Goal: Check status: Check status

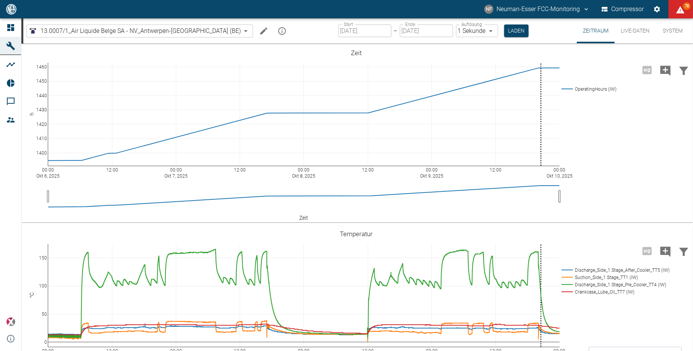
scroll to position [306, 0]
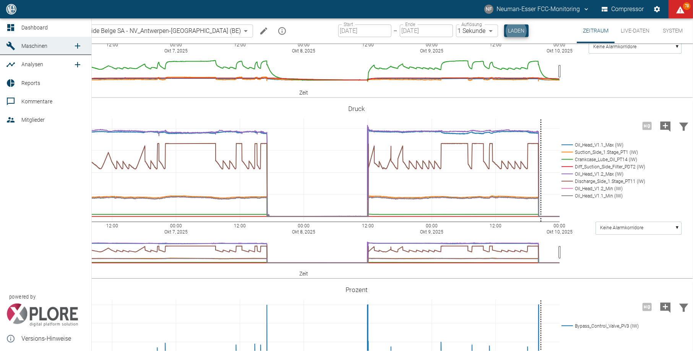
click at [16, 29] on div at bounding box center [11, 27] width 11 height 9
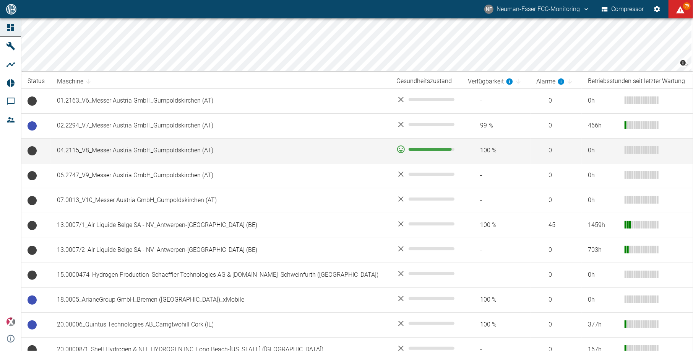
scroll to position [102, 0]
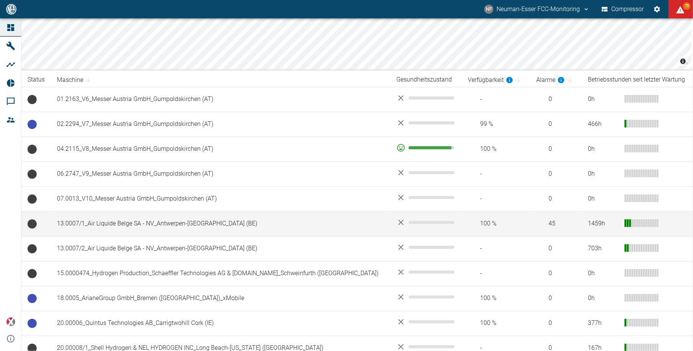
click at [146, 224] on td "13.0007/1_Air Liquide Belge SA - NV_Antwerpen-[GEOGRAPHIC_DATA] (BE)" at bounding box center [221, 223] width 340 height 25
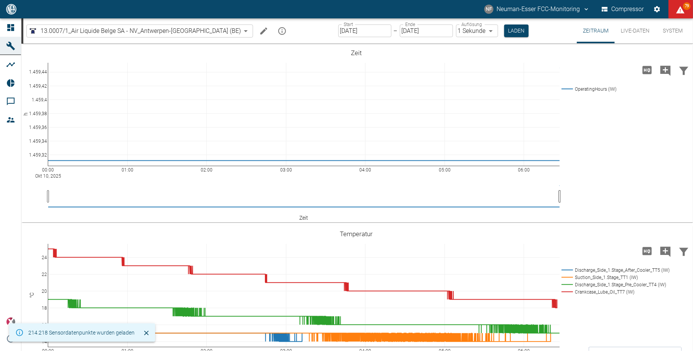
click at [338, 32] on input "[DATE]" at bounding box center [364, 30] width 53 height 13
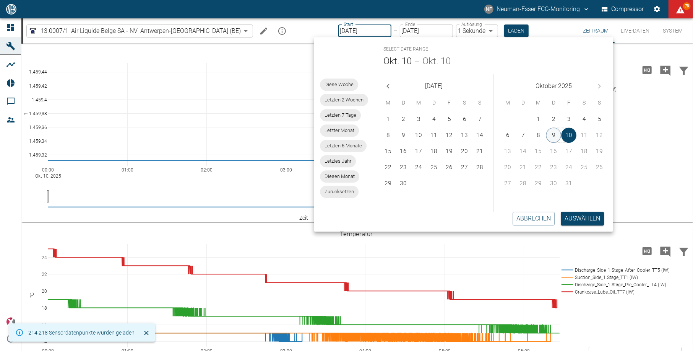
click at [555, 135] on button "9" at bounding box center [554, 134] width 15 height 15
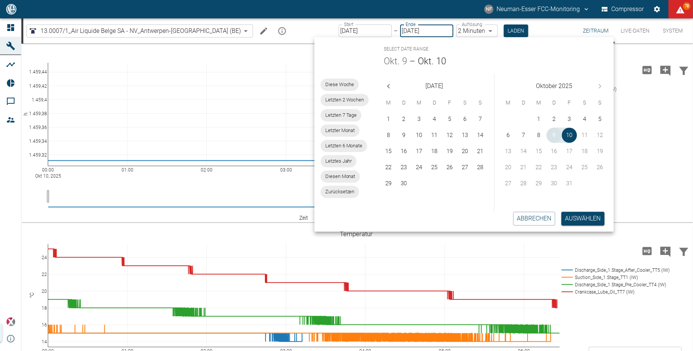
type input "[DATE]"
type input "2min"
click at [555, 135] on button "9" at bounding box center [554, 134] width 15 height 15
type input "[DATE]"
type input "1sec"
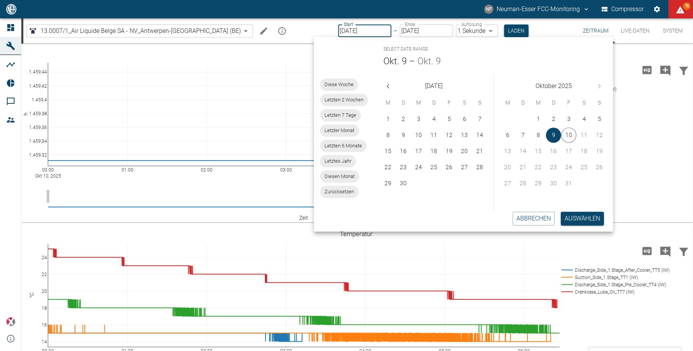
click at [504, 28] on button "Laden" at bounding box center [516, 30] width 24 height 13
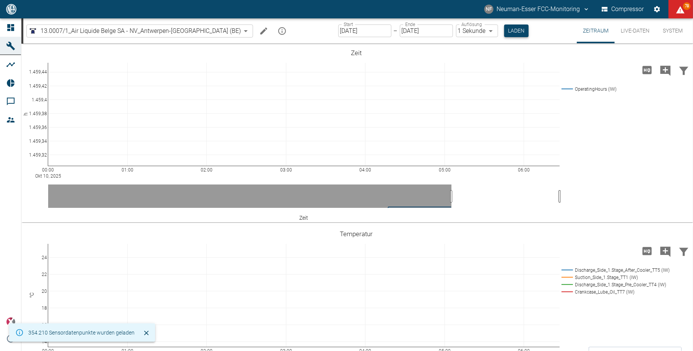
click at [504, 36] on button "Laden" at bounding box center [516, 30] width 24 height 13
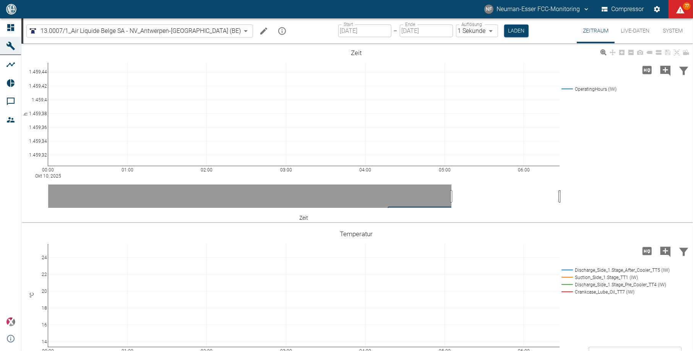
scroll to position [153, 0]
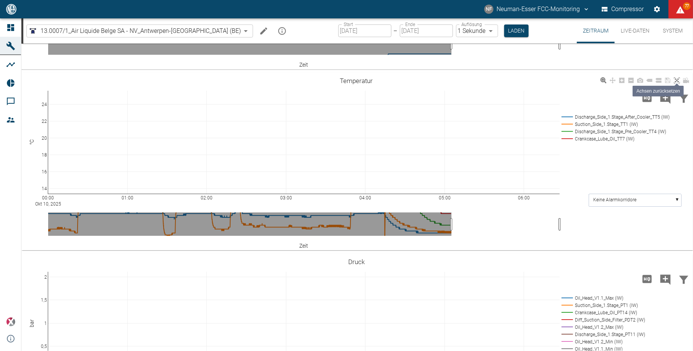
click at [675, 79] on icon at bounding box center [677, 80] width 6 height 6
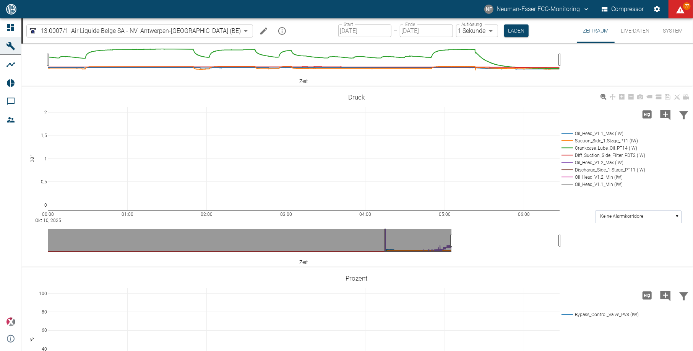
scroll to position [306, 0]
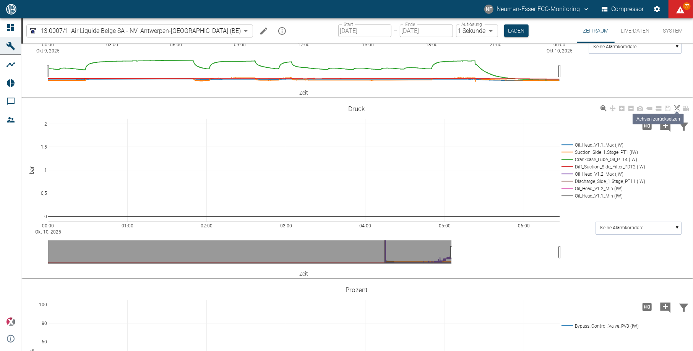
click at [675, 105] on icon at bounding box center [677, 108] width 6 height 6
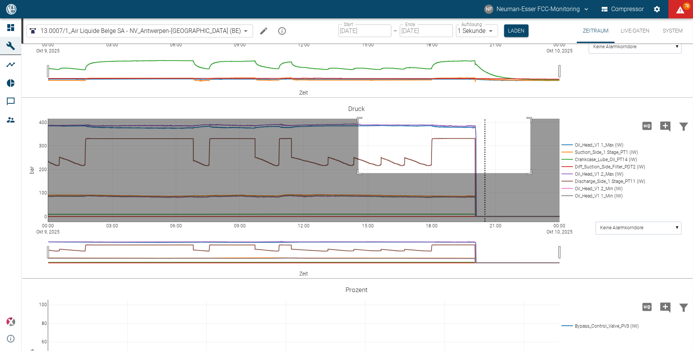
drag, startPoint x: 359, startPoint y: 173, endPoint x: 531, endPoint y: 115, distance: 181.5
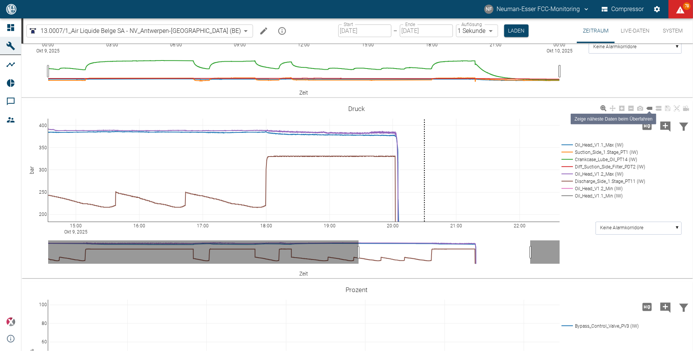
click at [649, 109] on icon at bounding box center [650, 108] width 6 height 3
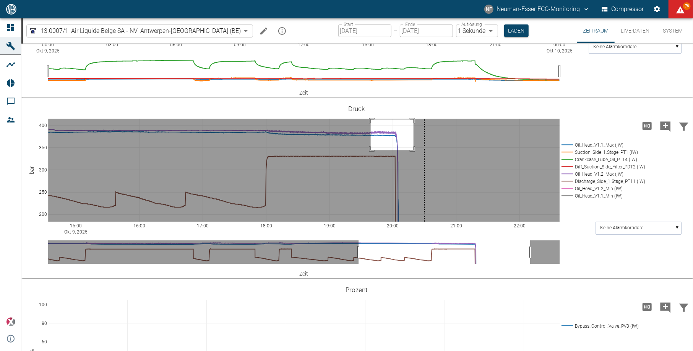
drag, startPoint x: 371, startPoint y: 150, endPoint x: 414, endPoint y: 119, distance: 52.6
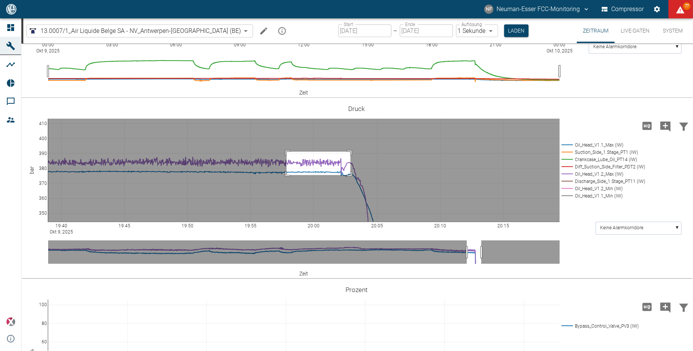
drag, startPoint x: 287, startPoint y: 175, endPoint x: 351, endPoint y: 151, distance: 68.0
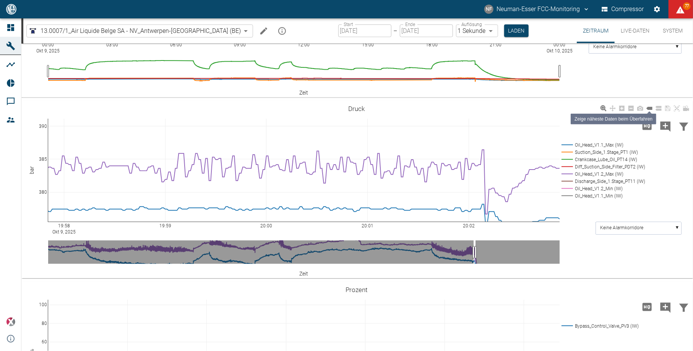
click at [651, 109] on icon at bounding box center [650, 108] width 6 height 3
click at [675, 107] on icon at bounding box center [677, 108] width 6 height 6
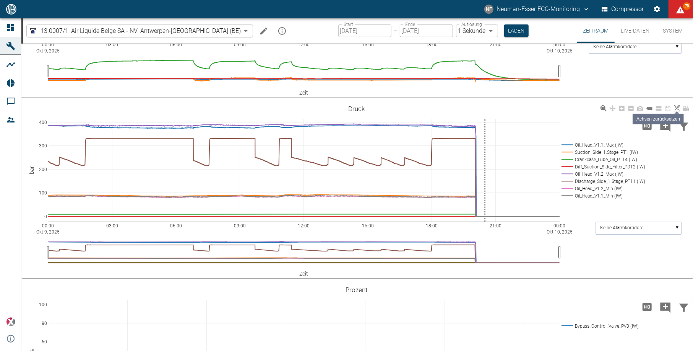
click at [676, 106] on icon at bounding box center [677, 108] width 6 height 6
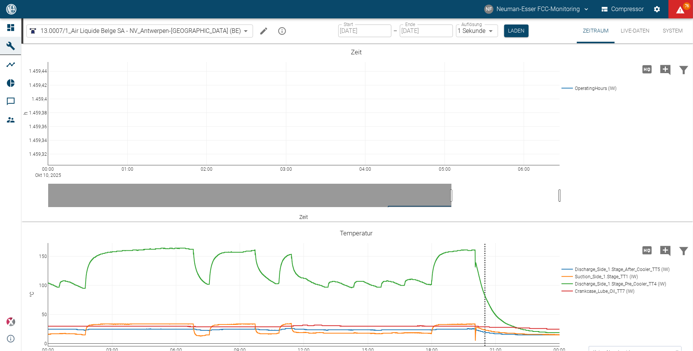
scroll to position [0, 0]
click at [629, 31] on button "Live-Daten" at bounding box center [635, 30] width 41 height 25
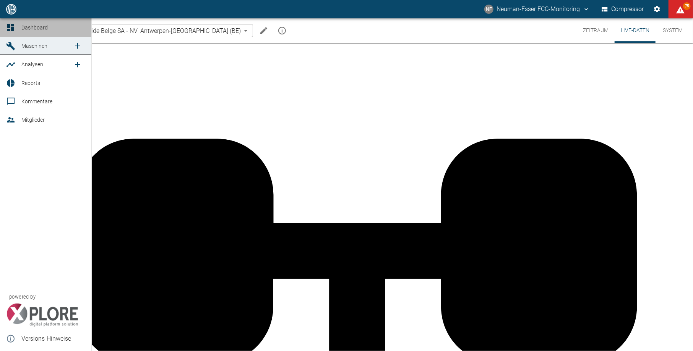
click at [18, 26] on link "Dashboard" at bounding box center [45, 27] width 91 height 18
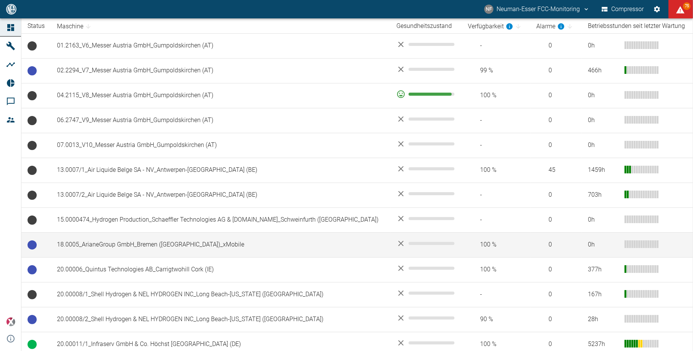
scroll to position [153, 0]
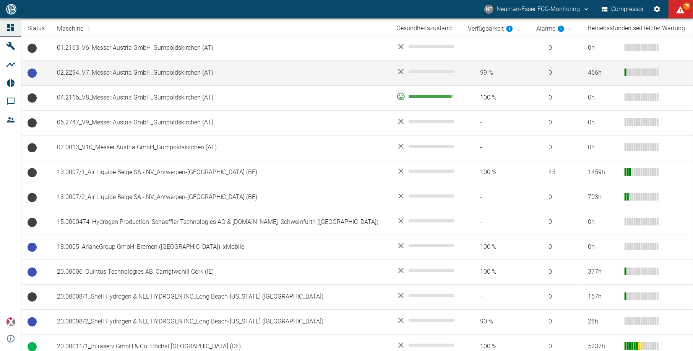
click at [98, 76] on td "02.2294_V7_Messer Austria GmbH_Gumpoldskirchen (AT)" at bounding box center [221, 72] width 340 height 25
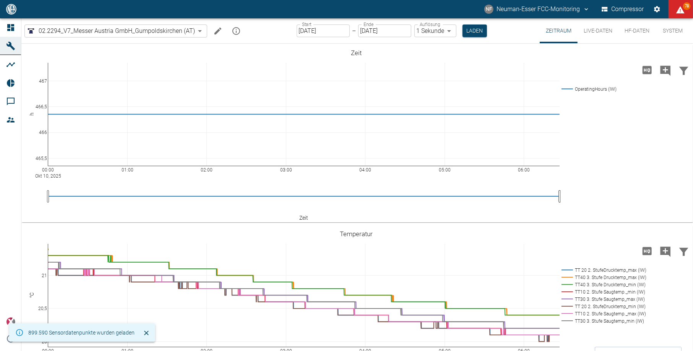
click at [313, 28] on input "[DATE]" at bounding box center [323, 30] width 53 height 13
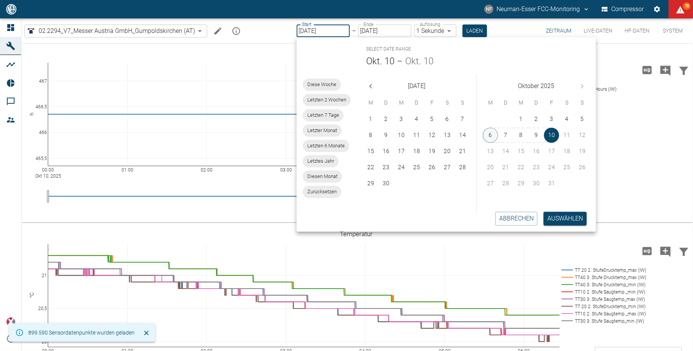
click at [491, 135] on button "6" at bounding box center [490, 134] width 15 height 15
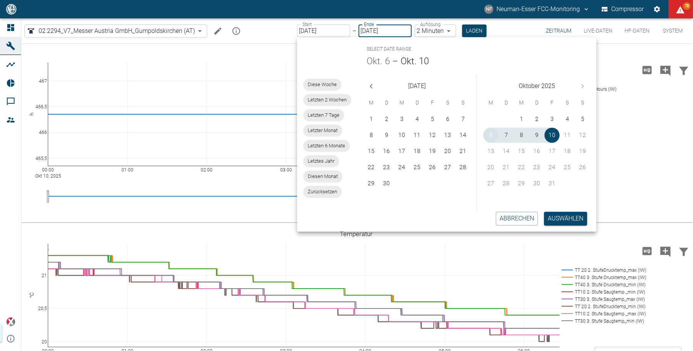
type input "06.10.2025"
type input "2min"
click at [469, 23] on div "Start 06.10.2025 Start – Ende 10.10.2025 Ende Auflösung 2 Minuten 2min Auflösun…" at bounding box center [392, 30] width 190 height 25
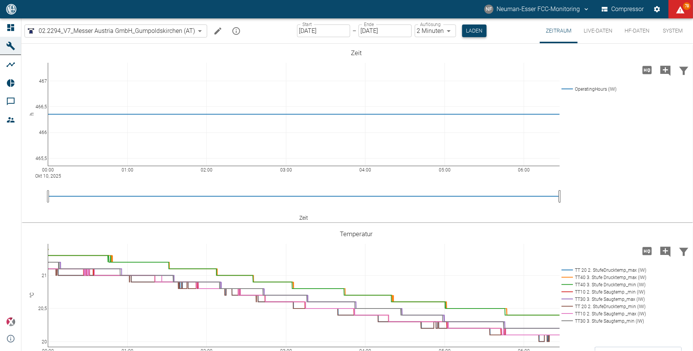
click at [470, 29] on button "Laden" at bounding box center [474, 30] width 24 height 13
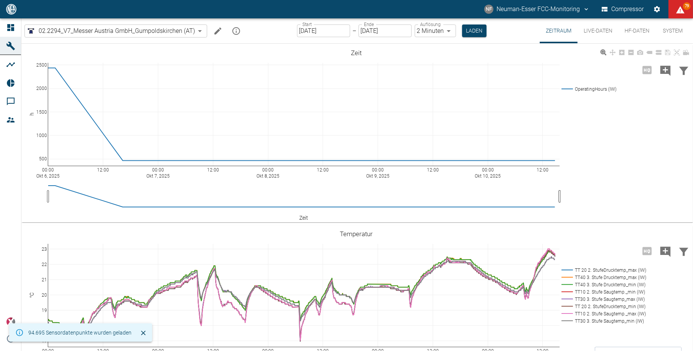
scroll to position [51, 0]
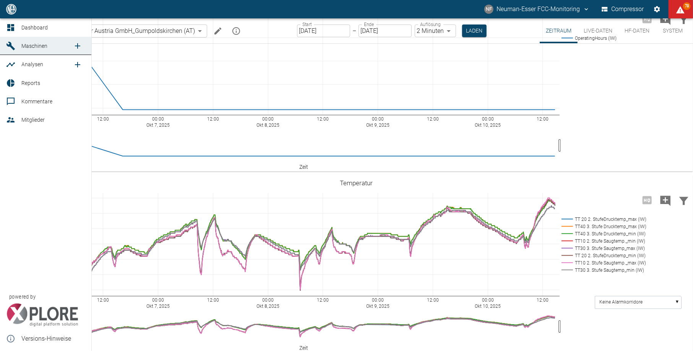
click at [16, 30] on div at bounding box center [11, 27] width 11 height 9
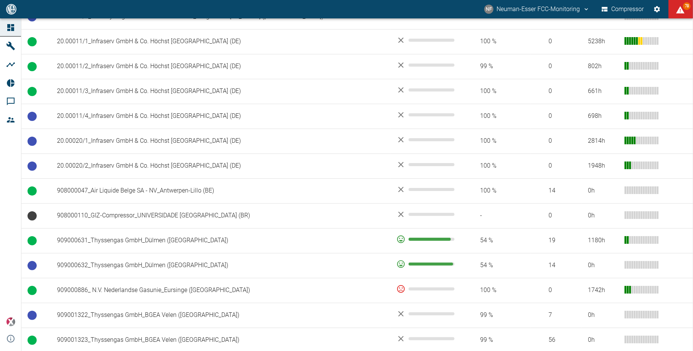
scroll to position [459, 0]
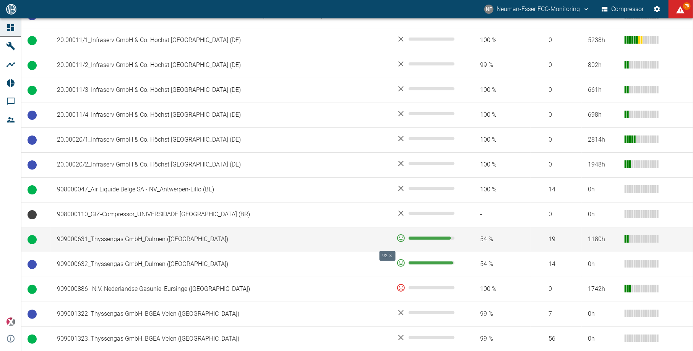
click at [405, 239] on span "92 %" at bounding box center [428, 237] width 46 height 3
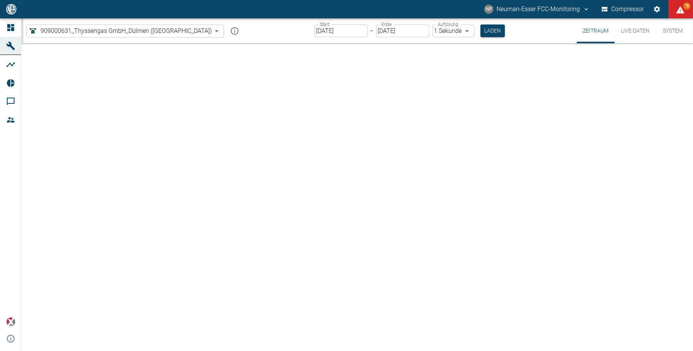
type input "2min"
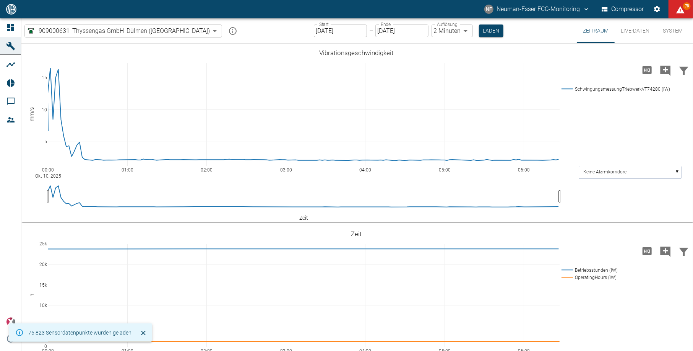
click at [319, 24] on label "Start" at bounding box center [324, 24] width 10 height 7
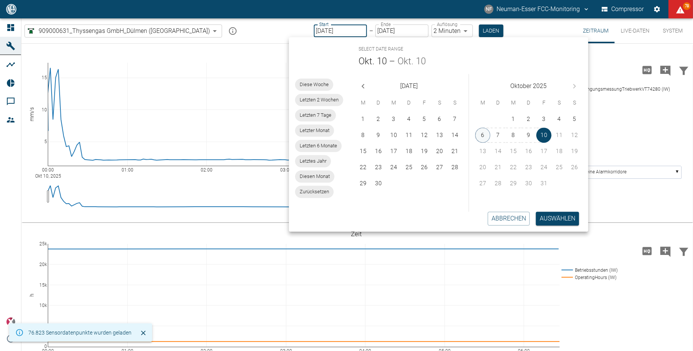
click at [487, 132] on button "6" at bounding box center [482, 134] width 15 height 15
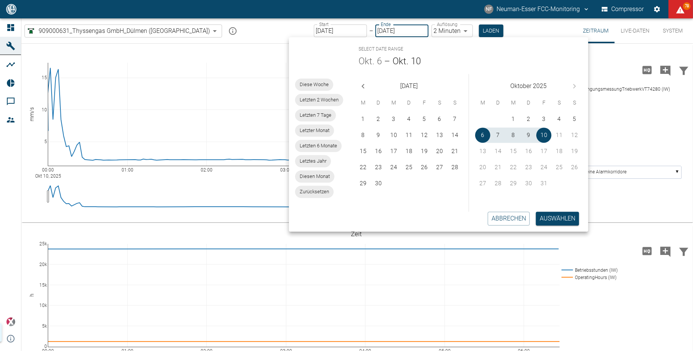
type input "06.10.2025"
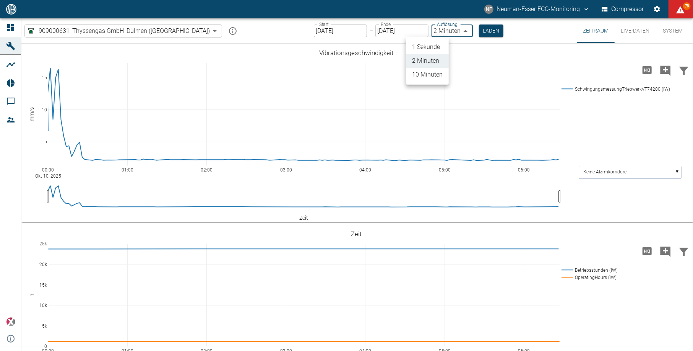
click at [444, 26] on body "NF Neuman-Esser FCC-Monitoring Compressor 78 Dashboard Maschinen Analysen Repor…" at bounding box center [346, 175] width 693 height 351
click at [436, 51] on li "1 Sekunde" at bounding box center [427, 47] width 43 height 14
type input "1sec"
click at [480, 31] on button "Laden" at bounding box center [492, 30] width 24 height 13
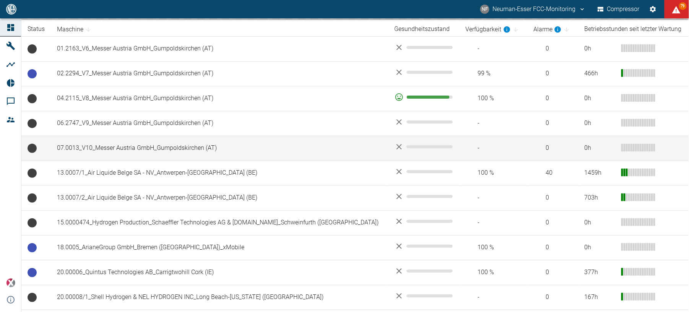
scroll to position [153, 0]
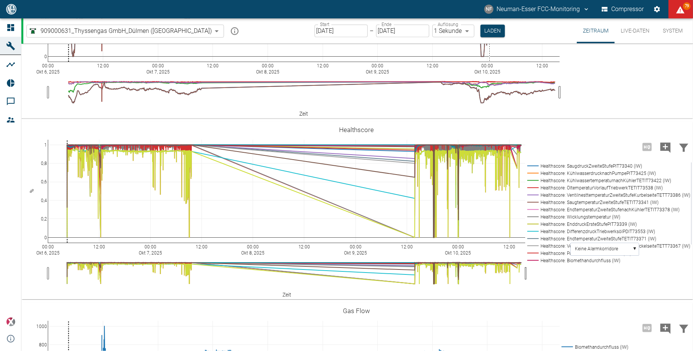
scroll to position [1683, 0]
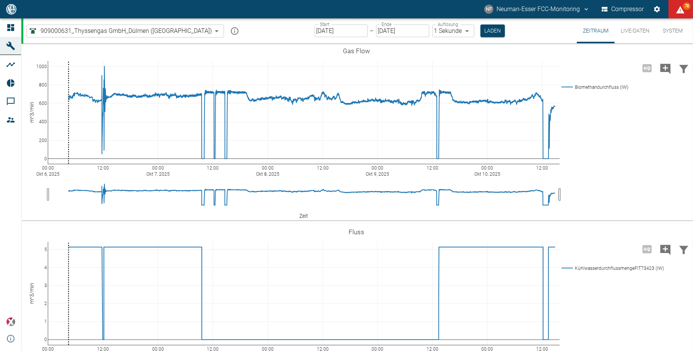
scroll to position [1887, 0]
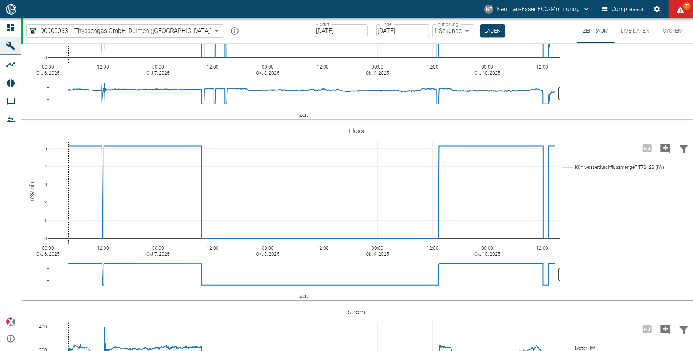
scroll to position [1989, 0]
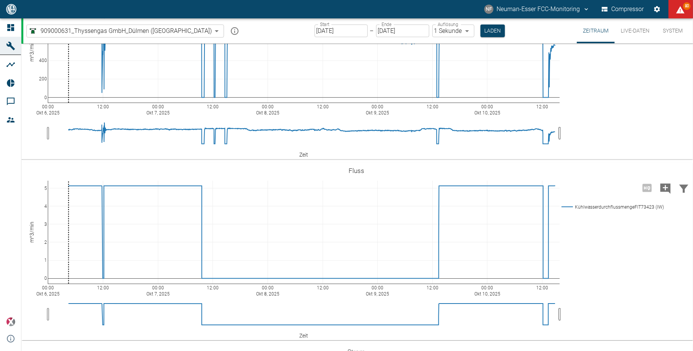
scroll to position [1938, 0]
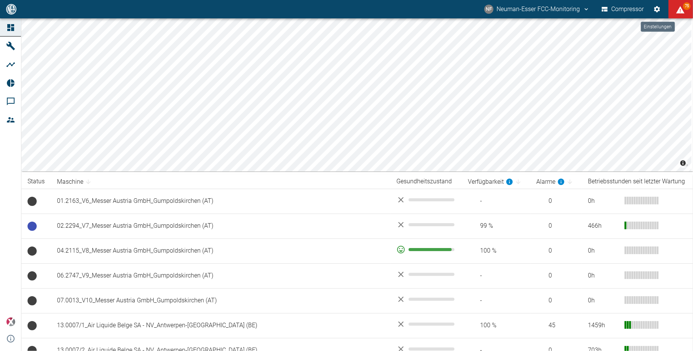
click at [658, 8] on icon "Einstellungen" at bounding box center [658, 9] width 8 height 8
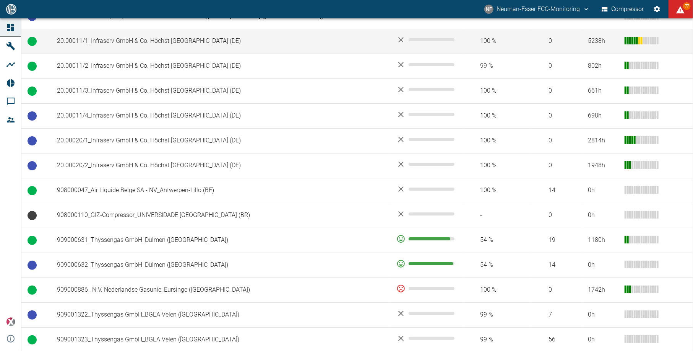
scroll to position [459, 0]
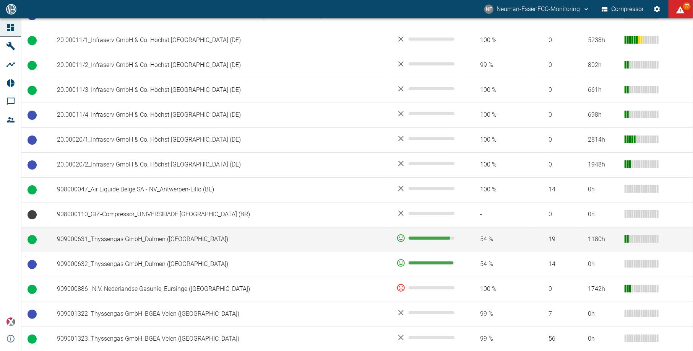
click at [257, 241] on td "909000631_Thyssengas GmbH_Dülmen ([GEOGRAPHIC_DATA])" at bounding box center [221, 239] width 340 height 25
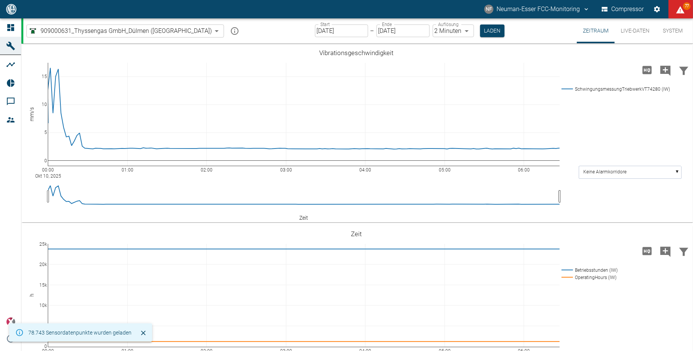
click at [628, 34] on button "Live-Daten" at bounding box center [635, 30] width 41 height 25
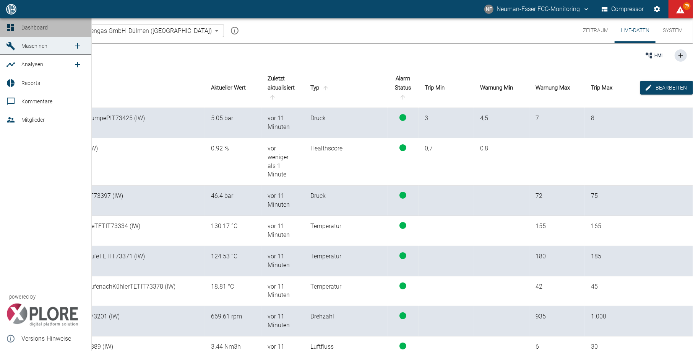
click at [9, 25] on icon at bounding box center [10, 27] width 7 height 7
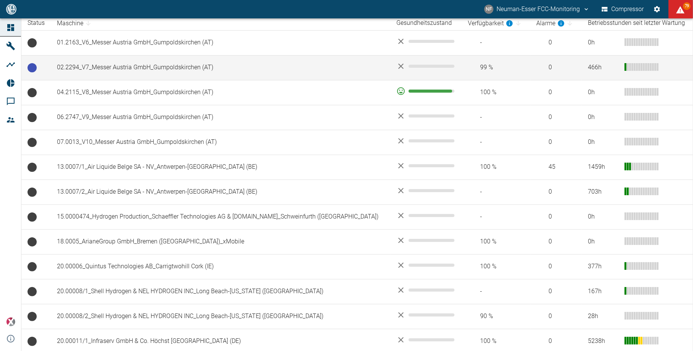
scroll to position [102, 0]
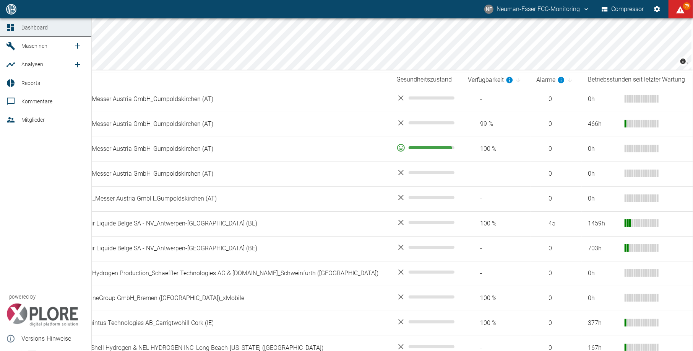
click at [25, 87] on span "Reports" at bounding box center [53, 82] width 64 height 9
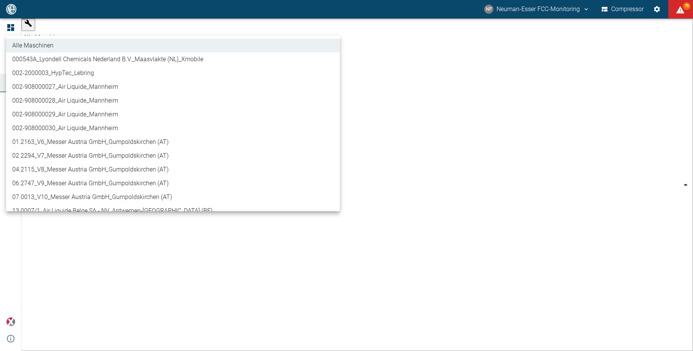
click at [100, 24] on body "[PERSON_NAME] FCC-Monitoring Compressor 79 Dashboard Maschinen Analysen Reports…" at bounding box center [346, 175] width 693 height 351
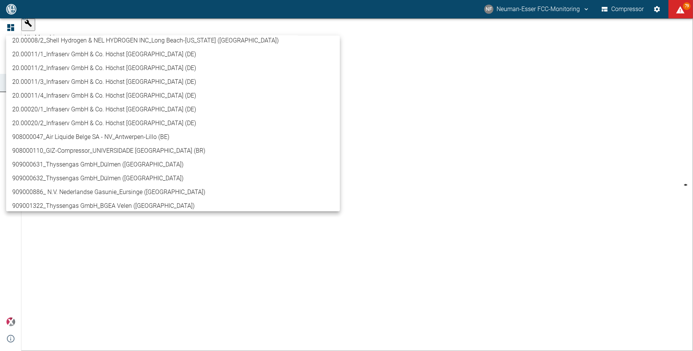
scroll to position [306, 0]
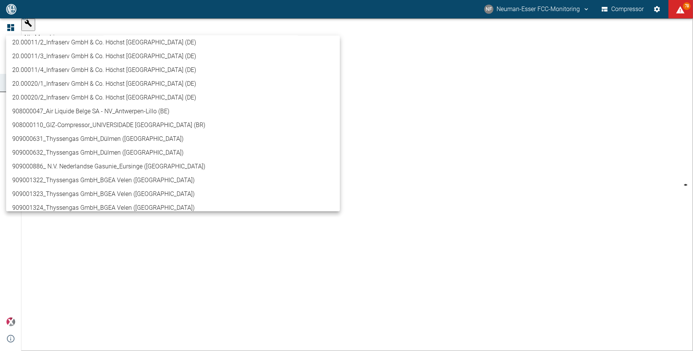
click at [108, 137] on li "909000631_Thyssengas GmbH_Dülmen ([GEOGRAPHIC_DATA])" at bounding box center [173, 139] width 334 height 14
type input "a6252582-01dd-49cb-8dbe-0742b28bc007"
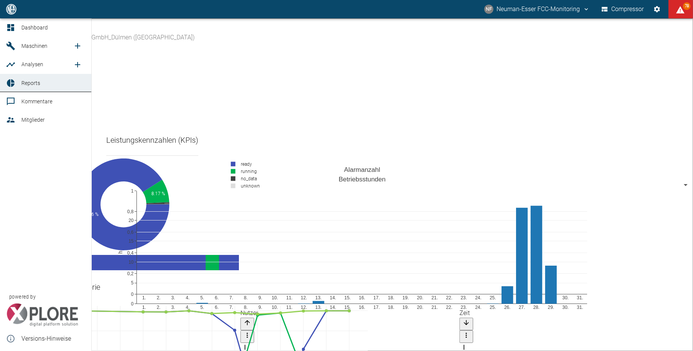
click at [13, 26] on icon at bounding box center [10, 27] width 7 height 7
